Goal: Information Seeking & Learning: Check status

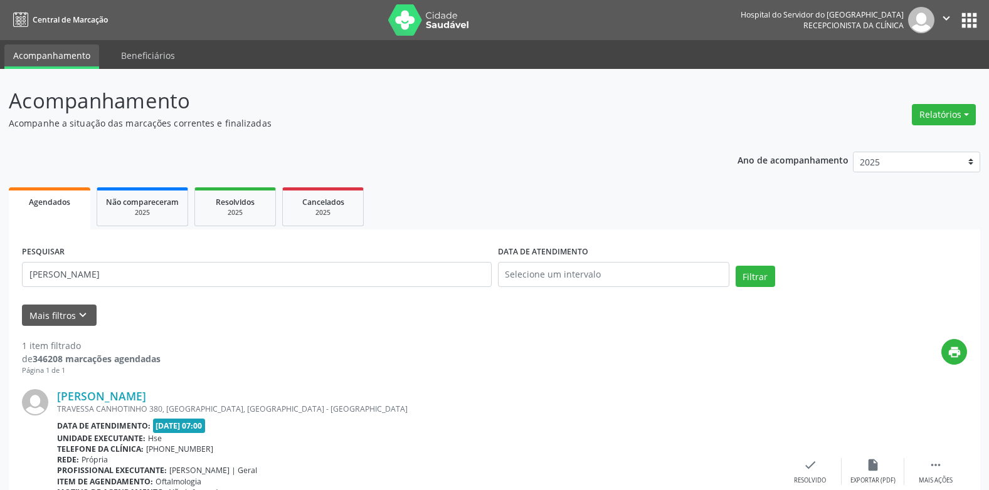
scroll to position [99, 0]
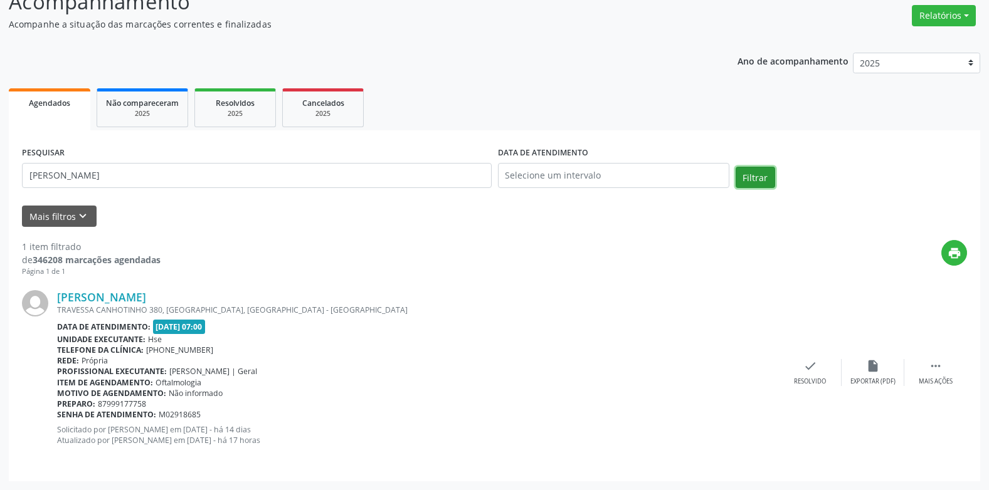
click at [746, 172] on button "Filtrar" at bounding box center [755, 177] width 40 height 21
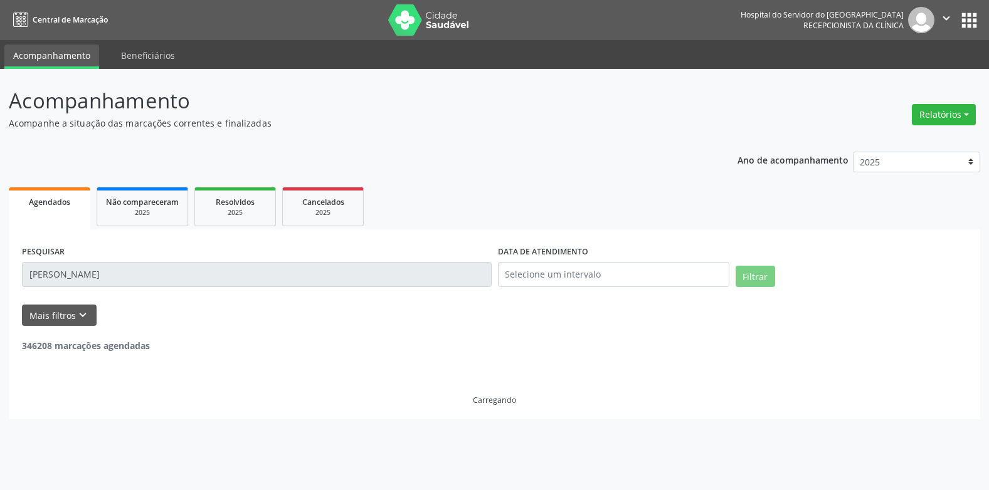
scroll to position [0, 0]
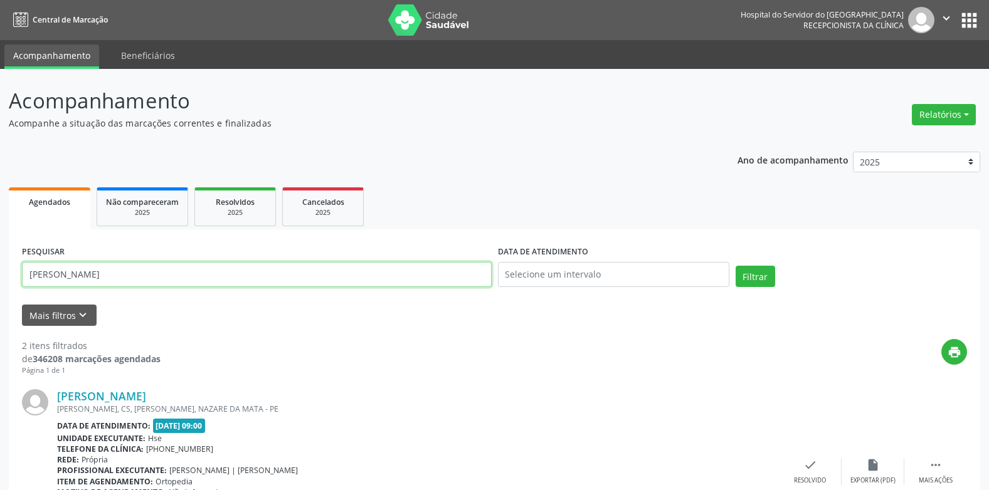
click at [228, 273] on input "[PERSON_NAME]" at bounding box center [257, 274] width 470 height 25
type input "j"
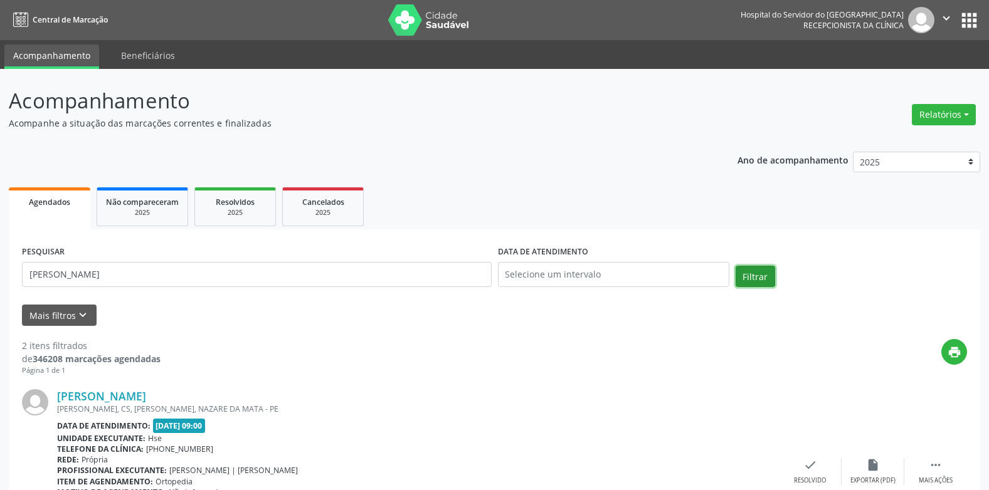
click at [748, 269] on button "Filtrar" at bounding box center [755, 276] width 40 height 21
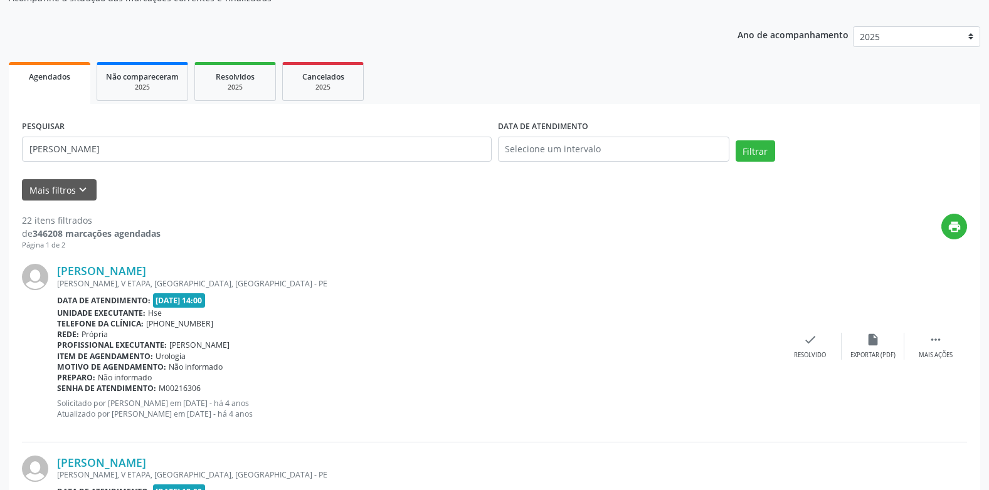
scroll to position [188, 0]
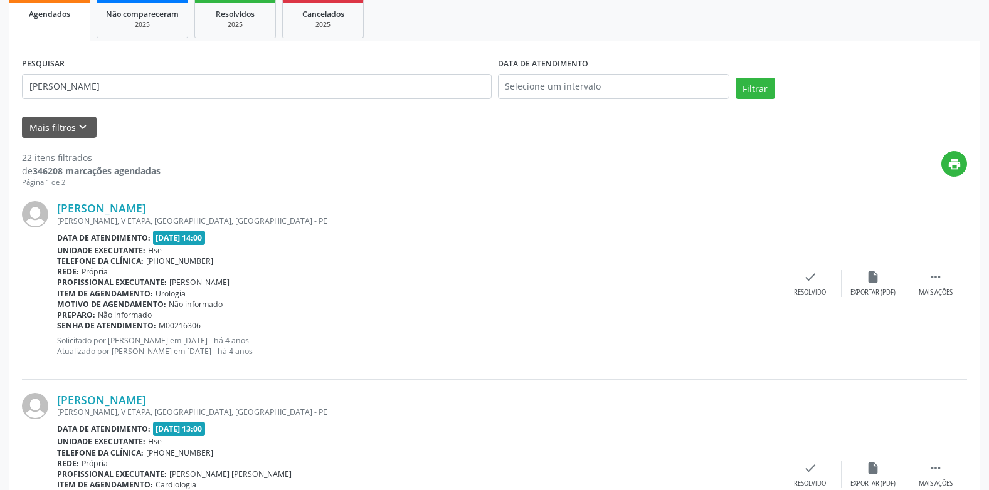
drag, startPoint x: 54, startPoint y: 215, endPoint x: 173, endPoint y: 194, distance: 121.0
click at [173, 194] on div "[PERSON_NAME] [PERSON_NAME], V ETAPA, [GEOGRAPHIC_DATA], [GEOGRAPHIC_DATA] - PE…" at bounding box center [494, 283] width 945 height 191
copy div "[PERSON_NAME]"
click at [210, 92] on input "[PERSON_NAME]" at bounding box center [257, 86] width 470 height 25
click at [206, 92] on input "[PERSON_NAME]" at bounding box center [257, 86] width 470 height 25
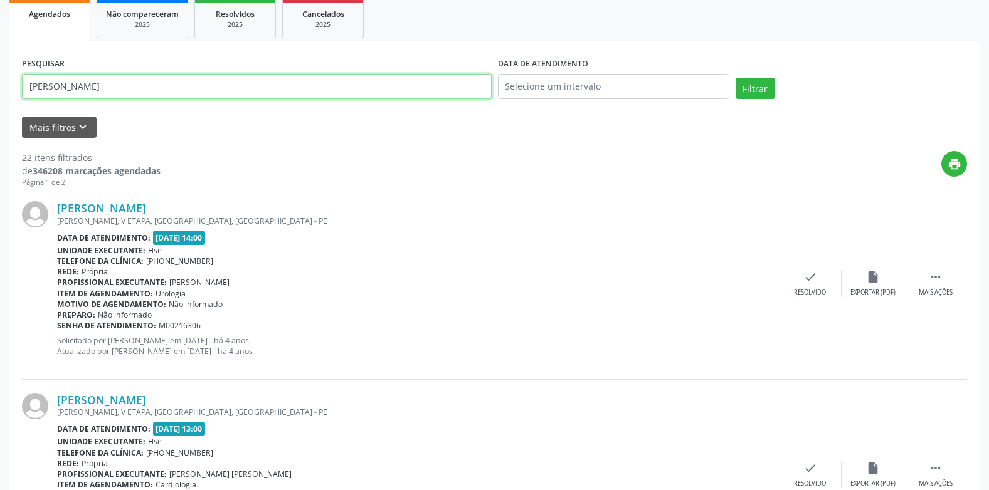
click at [200, 91] on input "[PERSON_NAME]" at bounding box center [257, 86] width 470 height 25
click at [199, 91] on input "[PERSON_NAME]" at bounding box center [257, 86] width 470 height 25
click at [198, 91] on input "[PERSON_NAME]" at bounding box center [257, 86] width 470 height 25
paste input "[PERSON_NAME]"
type input "[PERSON_NAME]"
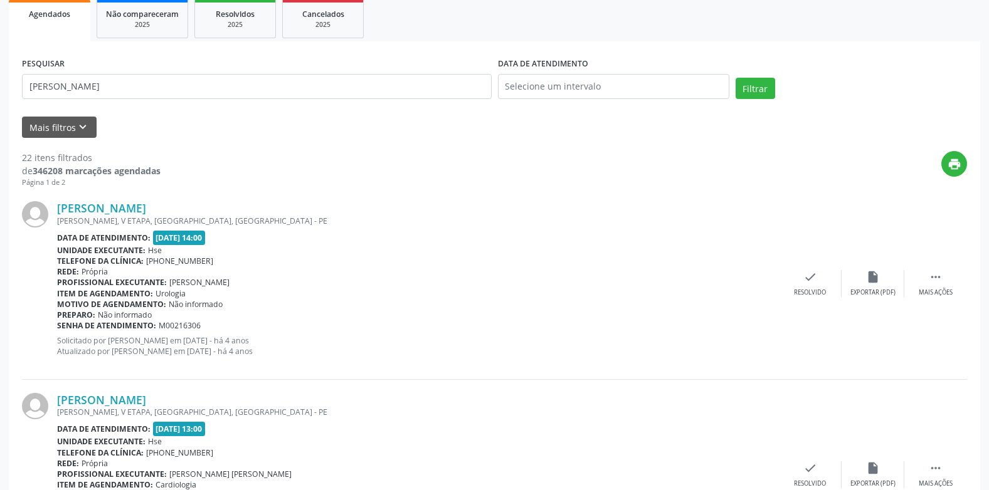
click at [735, 76] on div "PESQUISAR [PERSON_NAME] DATA DE ATENDIMENTO Filtrar" at bounding box center [494, 81] width 951 height 53
click at [739, 81] on button "Filtrar" at bounding box center [755, 88] width 40 height 21
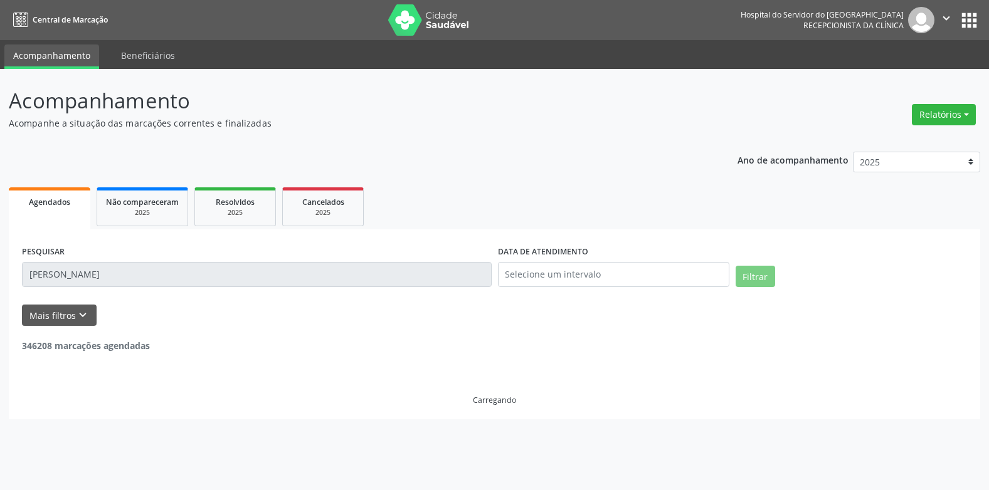
scroll to position [0, 0]
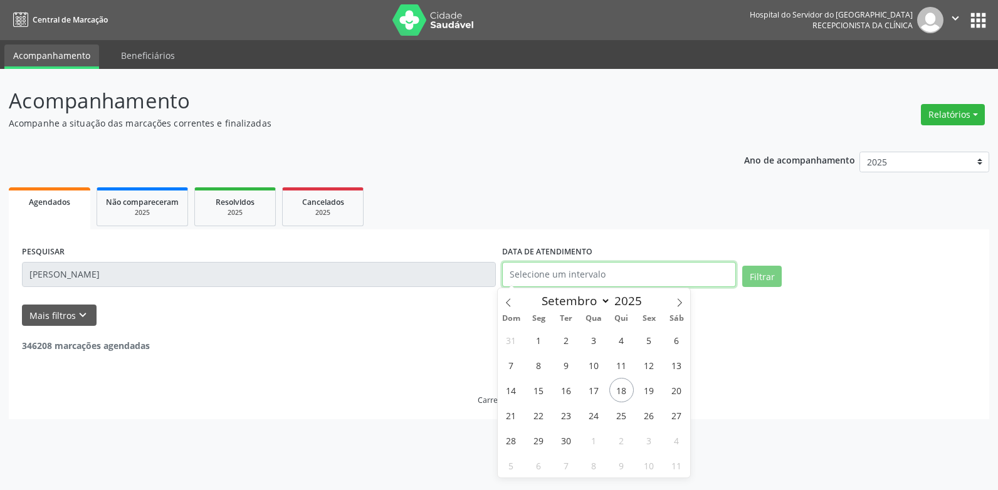
click at [546, 275] on input "text" at bounding box center [619, 274] width 234 height 25
click at [625, 389] on span "18" at bounding box center [621, 390] width 24 height 24
type input "[DATE]"
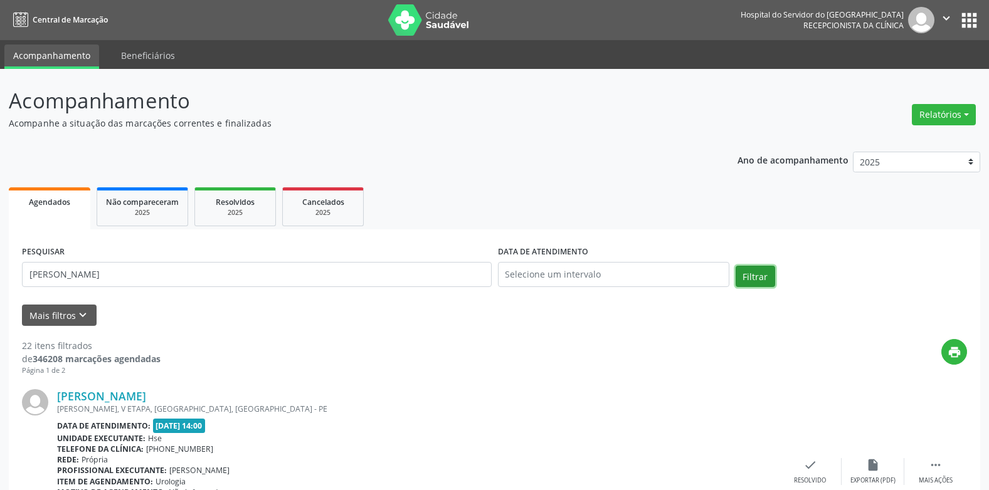
click at [748, 280] on button "Filtrar" at bounding box center [755, 276] width 40 height 21
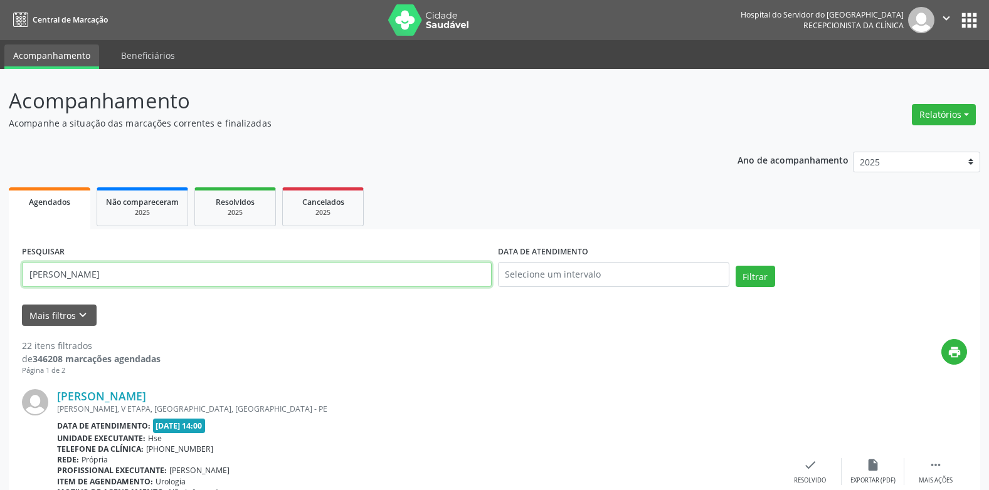
click at [101, 278] on input "[PERSON_NAME]" at bounding box center [257, 274] width 470 height 25
click at [99, 278] on input "[PERSON_NAME]" at bounding box center [257, 274] width 470 height 25
click at [98, 278] on input "[PERSON_NAME]" at bounding box center [257, 274] width 470 height 25
click at [157, 278] on input "[PERSON_NAME]" at bounding box center [257, 274] width 470 height 25
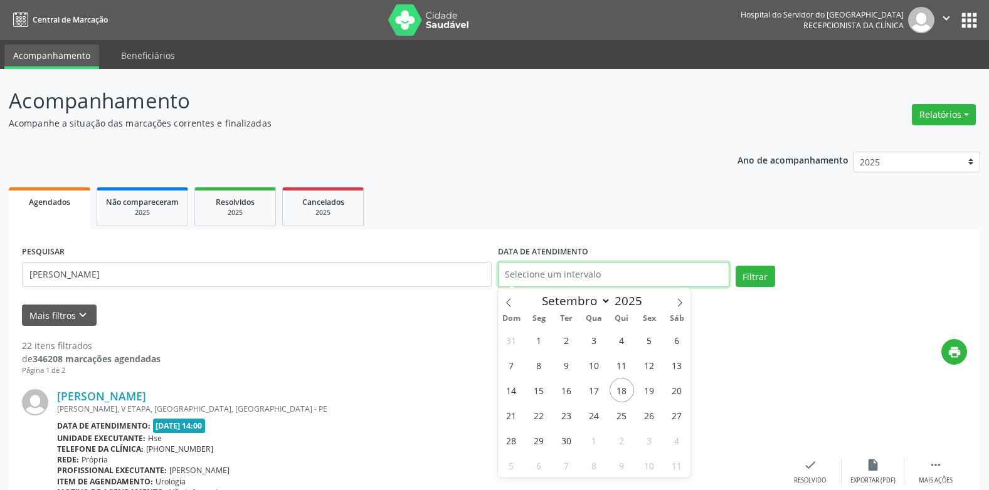
click at [638, 277] on input "text" at bounding box center [613, 274] width 231 height 25
click at [625, 384] on span "18" at bounding box center [621, 390] width 24 height 24
type input "[DATE]"
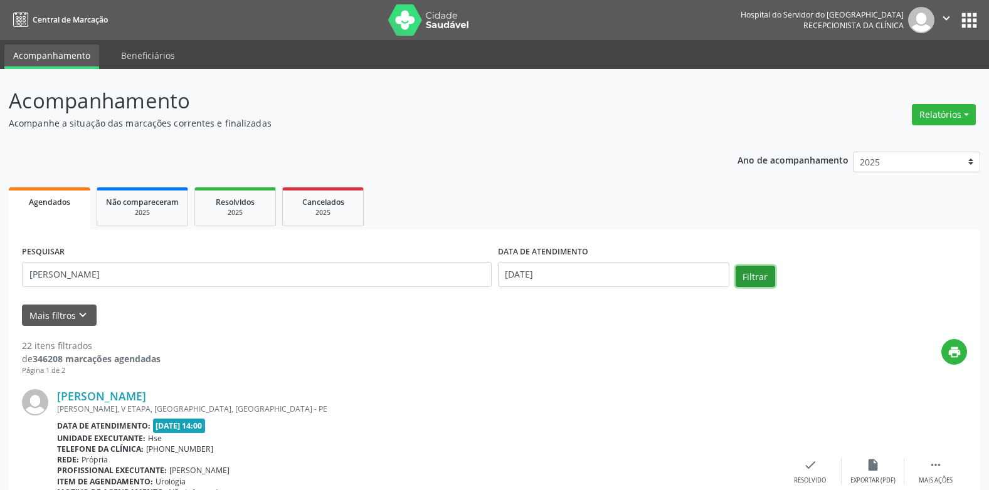
click at [757, 268] on button "Filtrar" at bounding box center [755, 276] width 40 height 21
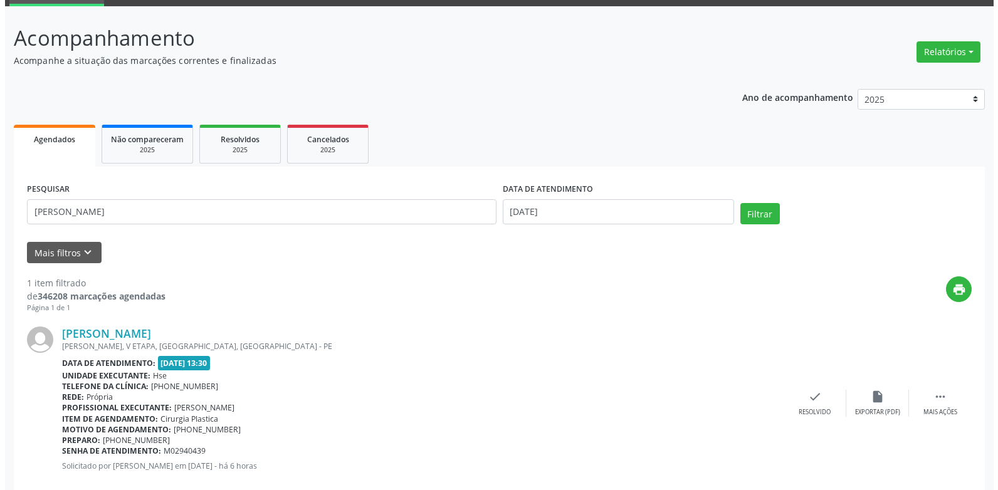
scroll to position [88, 0]
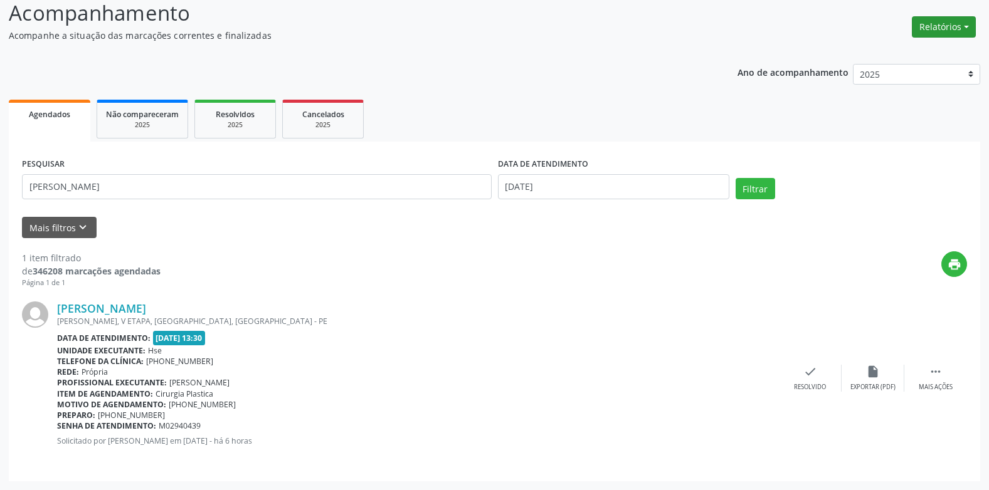
click at [949, 34] on button "Relatórios" at bounding box center [944, 26] width 64 height 21
click at [909, 53] on link "Agendamentos" at bounding box center [907, 54] width 135 height 18
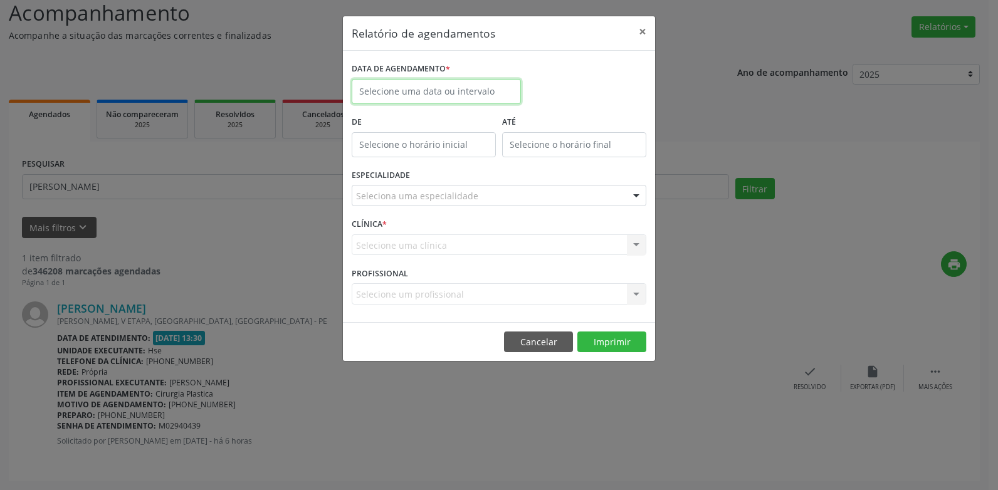
click at [482, 92] on input "text" at bounding box center [436, 91] width 169 height 25
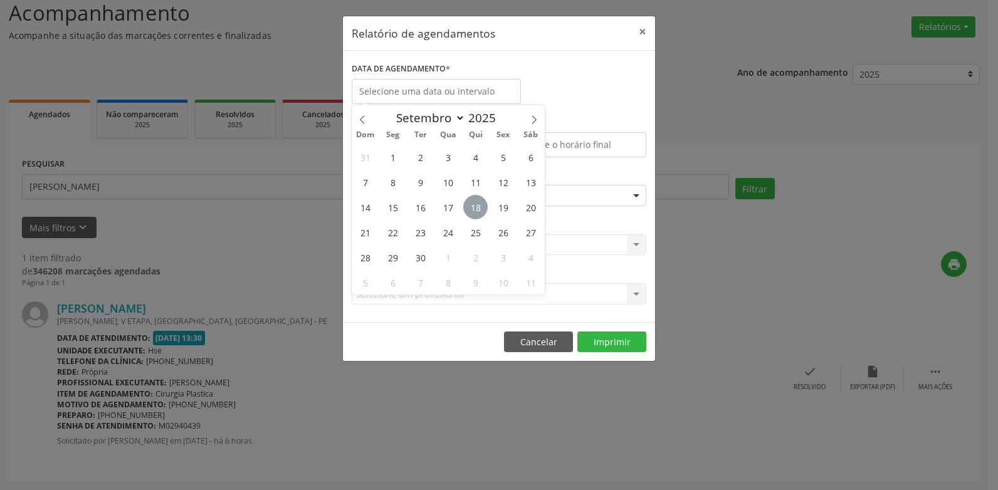
click at [475, 200] on span "18" at bounding box center [475, 207] width 24 height 24
type input "[DATE]"
click at [473, 200] on span "18" at bounding box center [475, 207] width 24 height 24
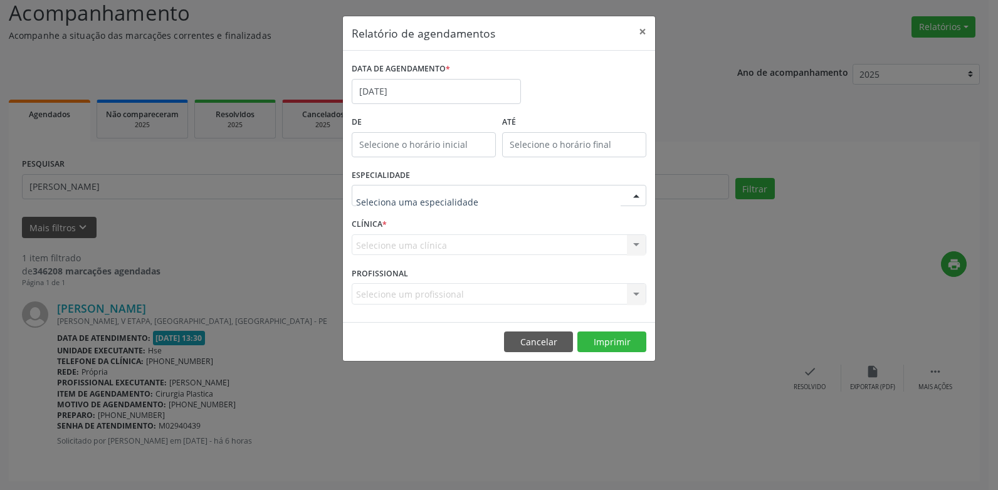
click at [473, 187] on div at bounding box center [499, 195] width 295 height 21
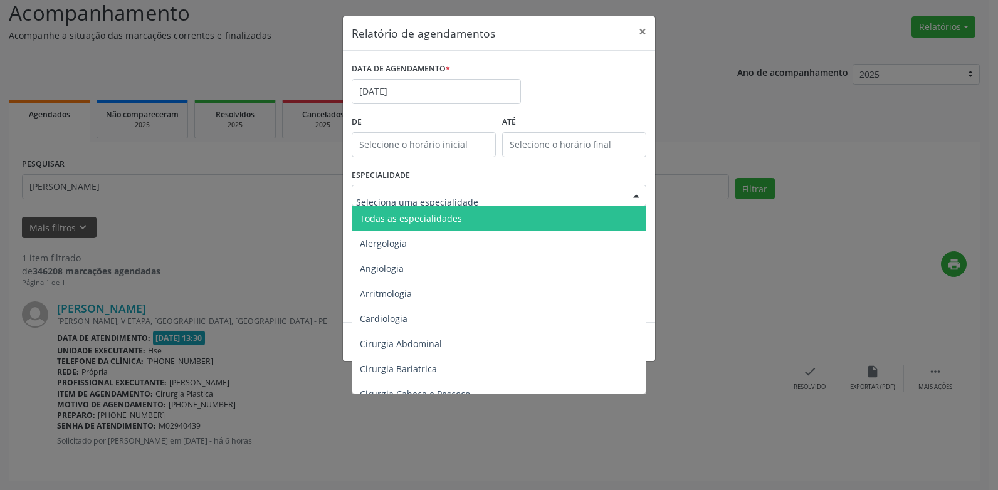
click at [448, 223] on span "Todas as especialidades" at bounding box center [499, 218] width 295 height 25
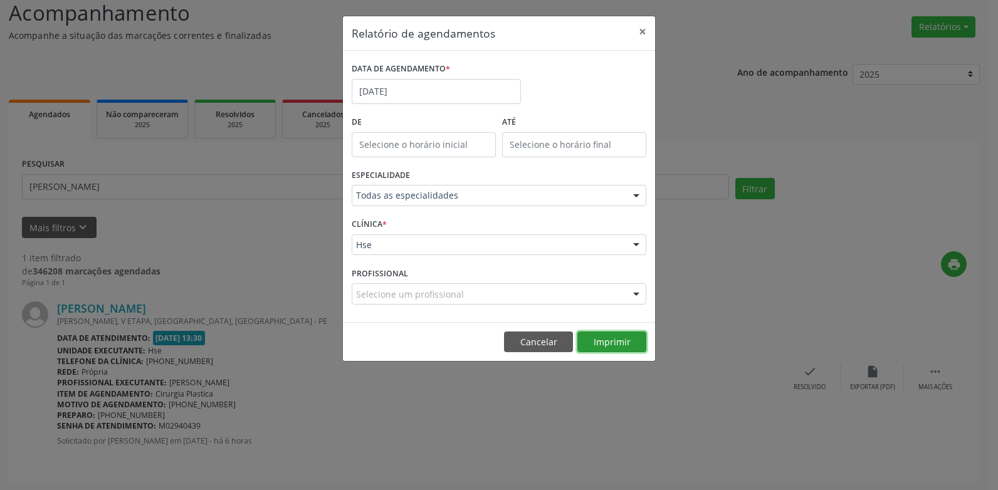
click at [599, 347] on button "Imprimir" at bounding box center [611, 342] width 69 height 21
